Goal: Information Seeking & Learning: Check status

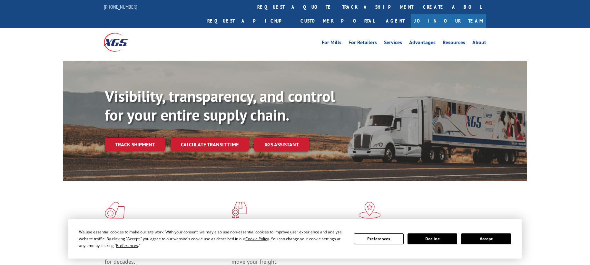
click at [434, 240] on button "Decline" at bounding box center [433, 239] width 50 height 11
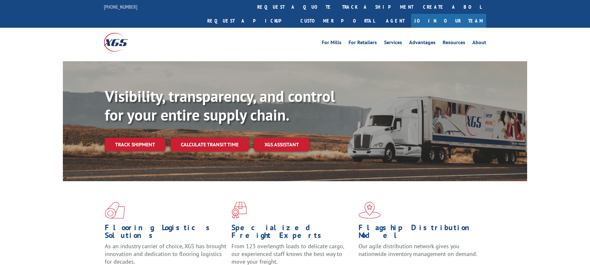
scroll to position [94, 0]
click at [127, 138] on link "Track shipment" at bounding box center [135, 145] width 61 height 14
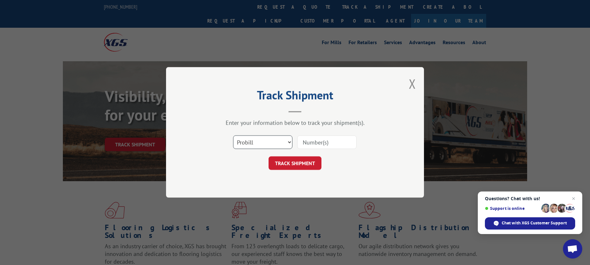
click at [289, 143] on select "Select category... Probill BOL PO" at bounding box center [262, 143] width 59 height 14
click option "Probill" at bounding box center [0, 0] width 0 height 0
click at [322, 140] on input at bounding box center [326, 143] width 59 height 14
click at [320, 142] on input at bounding box center [326, 143] width 59 height 14
type input "17402253"
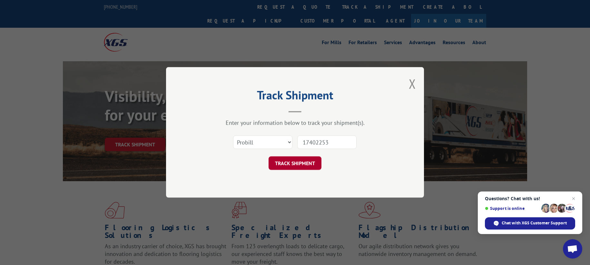
click at [310, 163] on button "TRACK SHIPMENT" at bounding box center [295, 164] width 53 height 14
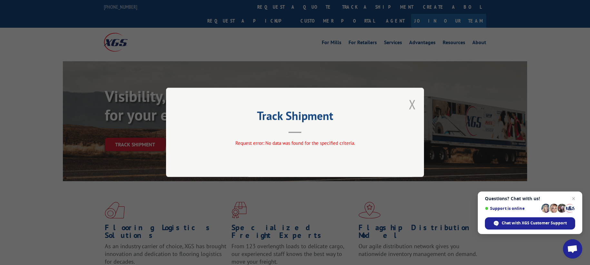
click at [413, 104] on button "Close modal" at bounding box center [412, 104] width 7 height 17
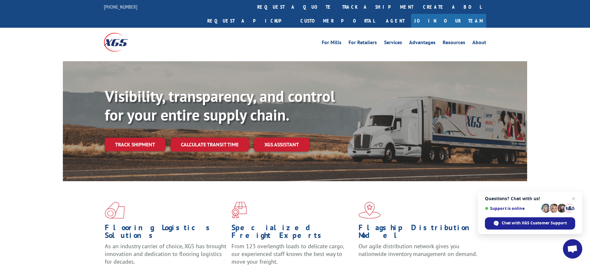
click at [130, 138] on link "Track shipment" at bounding box center [135, 145] width 61 height 14
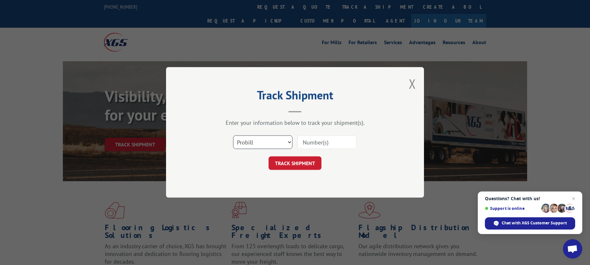
select select "po"
click option "PO" at bounding box center [0, 0] width 0 height 0
click at [313, 144] on input at bounding box center [326, 143] width 59 height 14
type input "17402253"
click at [306, 164] on button "TRACK SHIPMENT" at bounding box center [295, 164] width 53 height 14
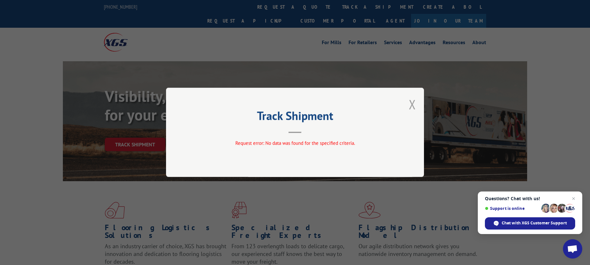
click at [412, 104] on button "Close modal" at bounding box center [412, 104] width 7 height 17
